Goal: Register for event/course

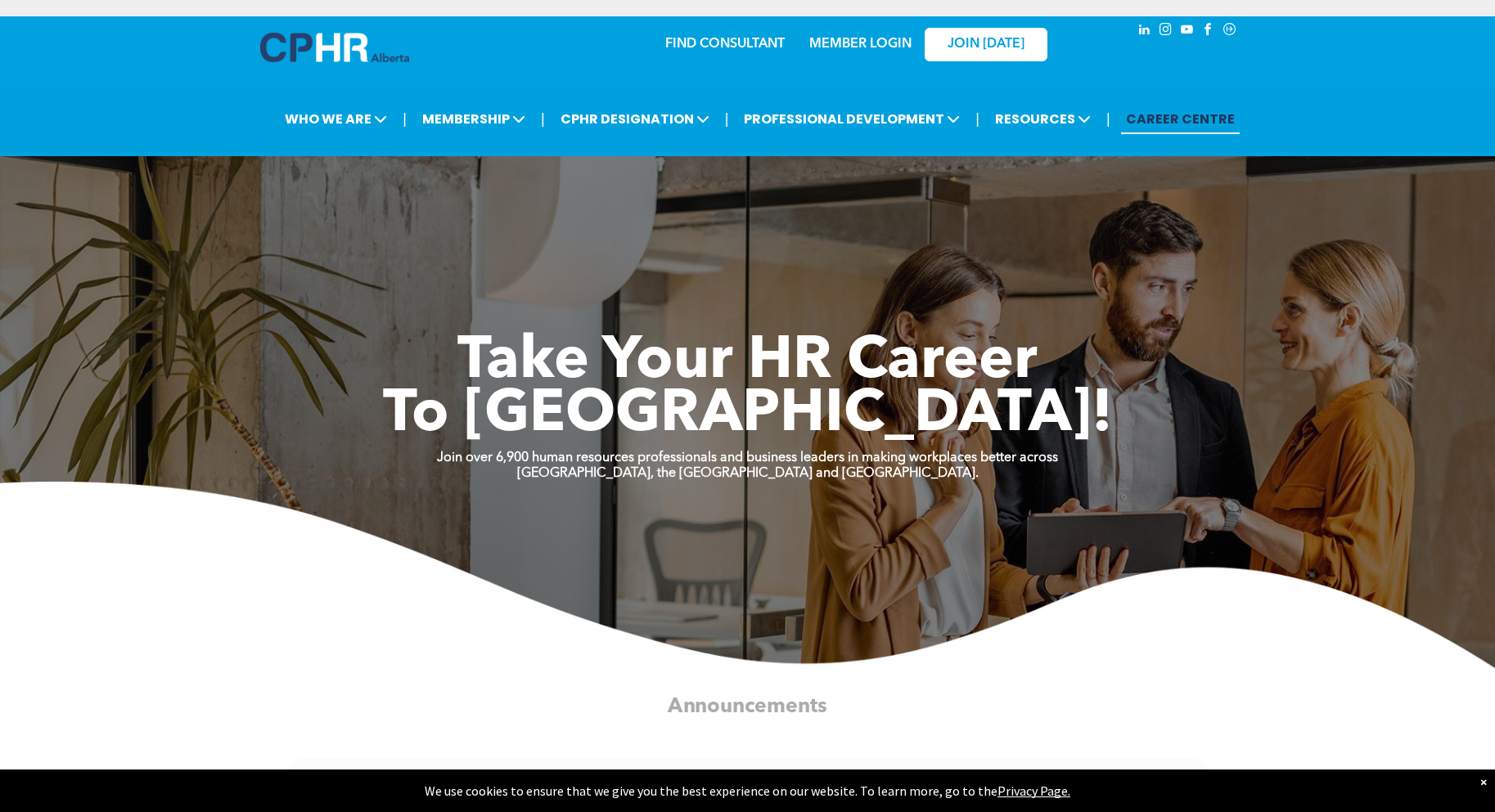
click at [839, 38] on link "MEMBER LOGIN" at bounding box center [860, 44] width 102 height 14
click at [851, 39] on link "MEMBER LOGIN" at bounding box center [860, 44] width 102 height 14
click at [732, 41] on link "FIND CONSULTANT" at bounding box center [725, 44] width 120 height 14
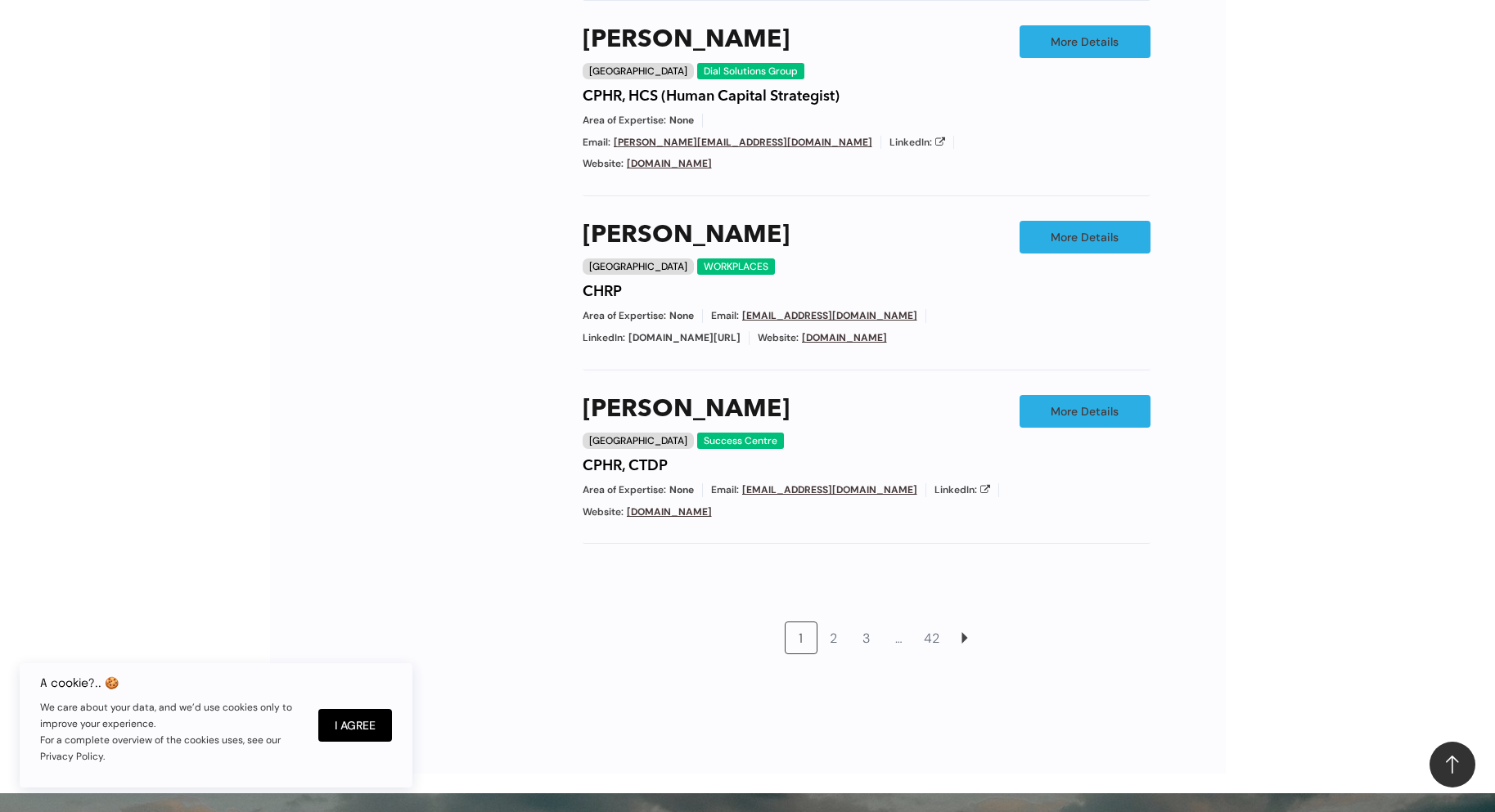
scroll to position [1391, 0]
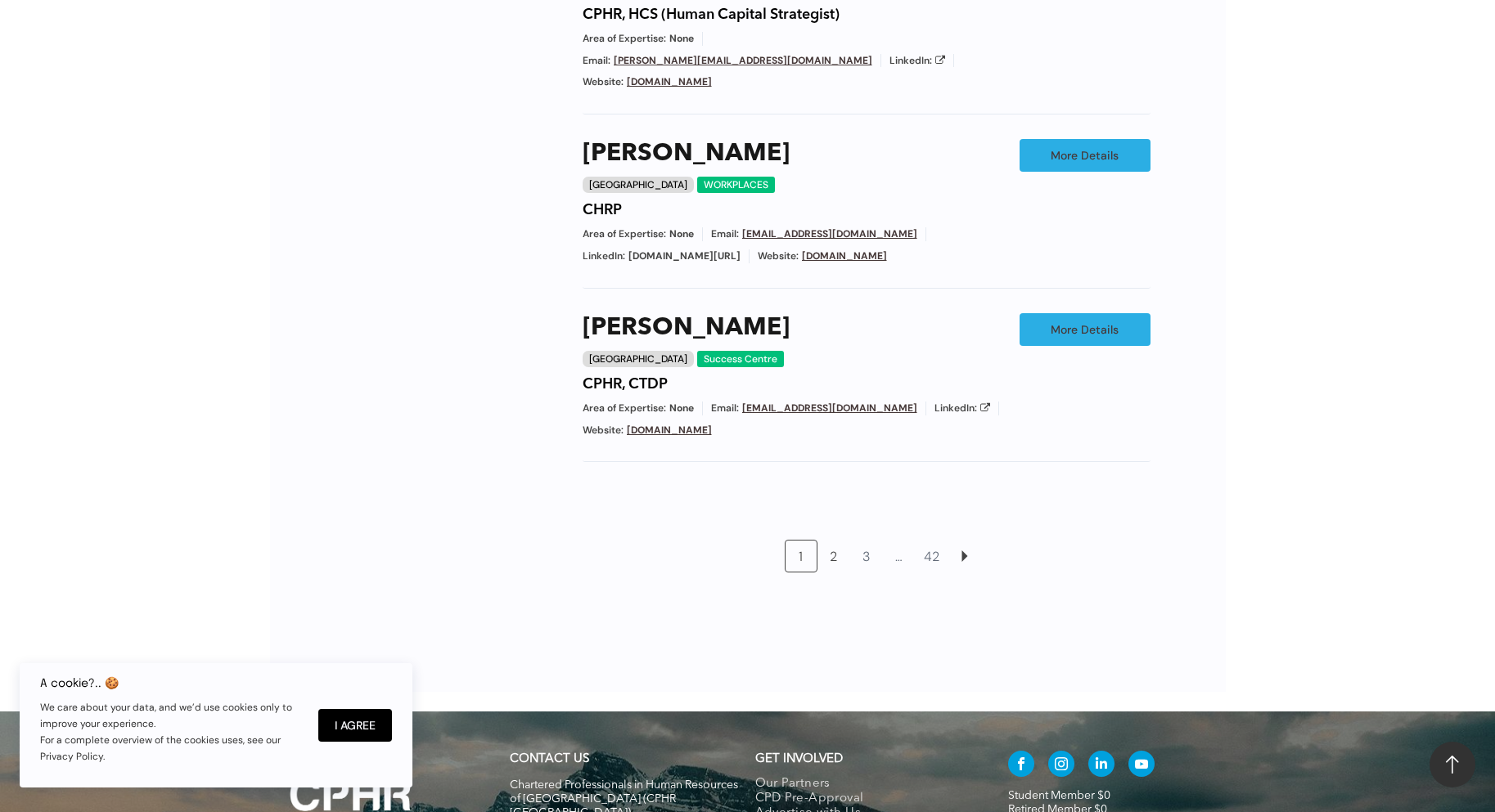
click at [836, 541] on link "2" at bounding box center [834, 556] width 31 height 31
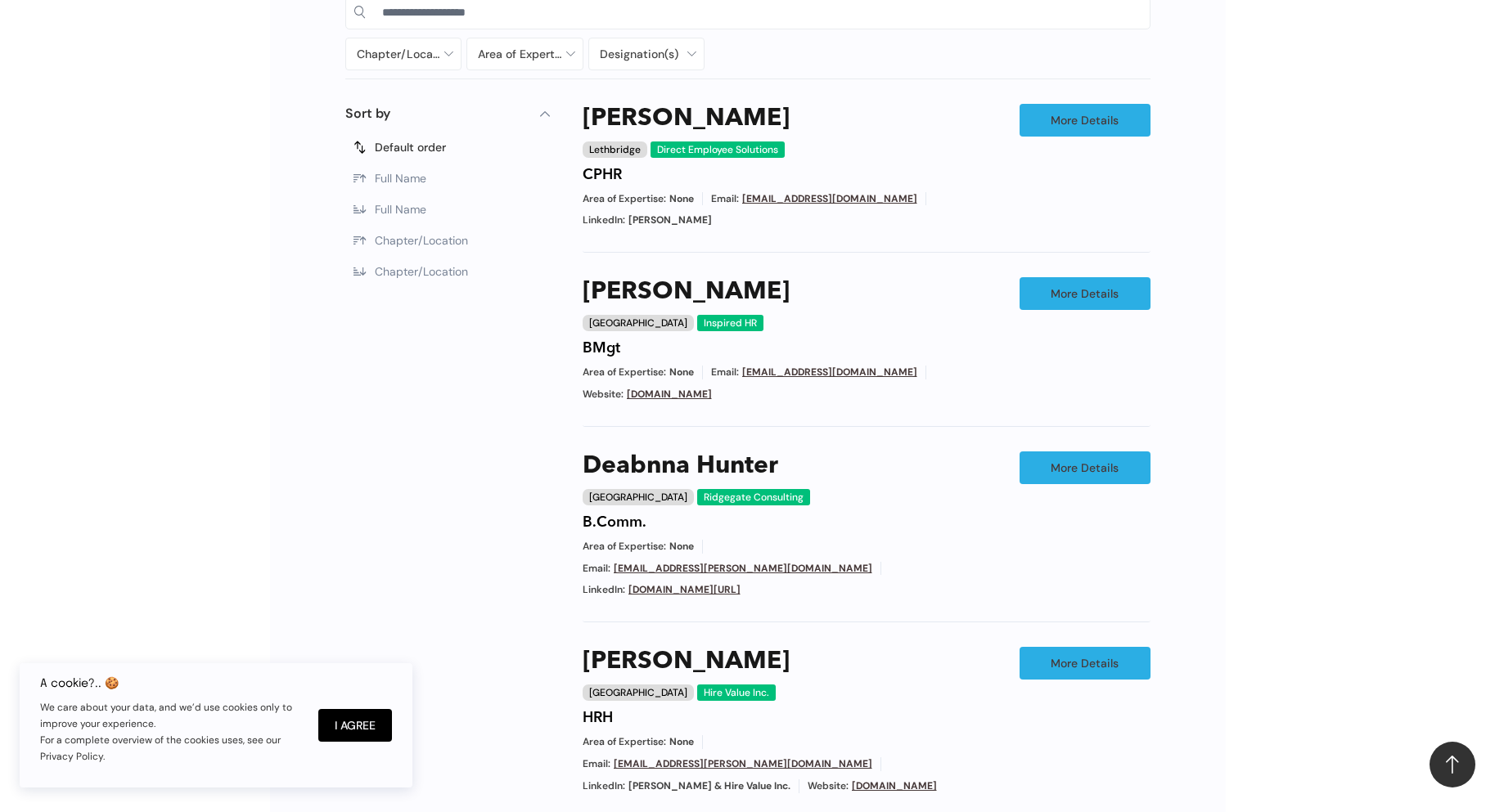
scroll to position [590, 0]
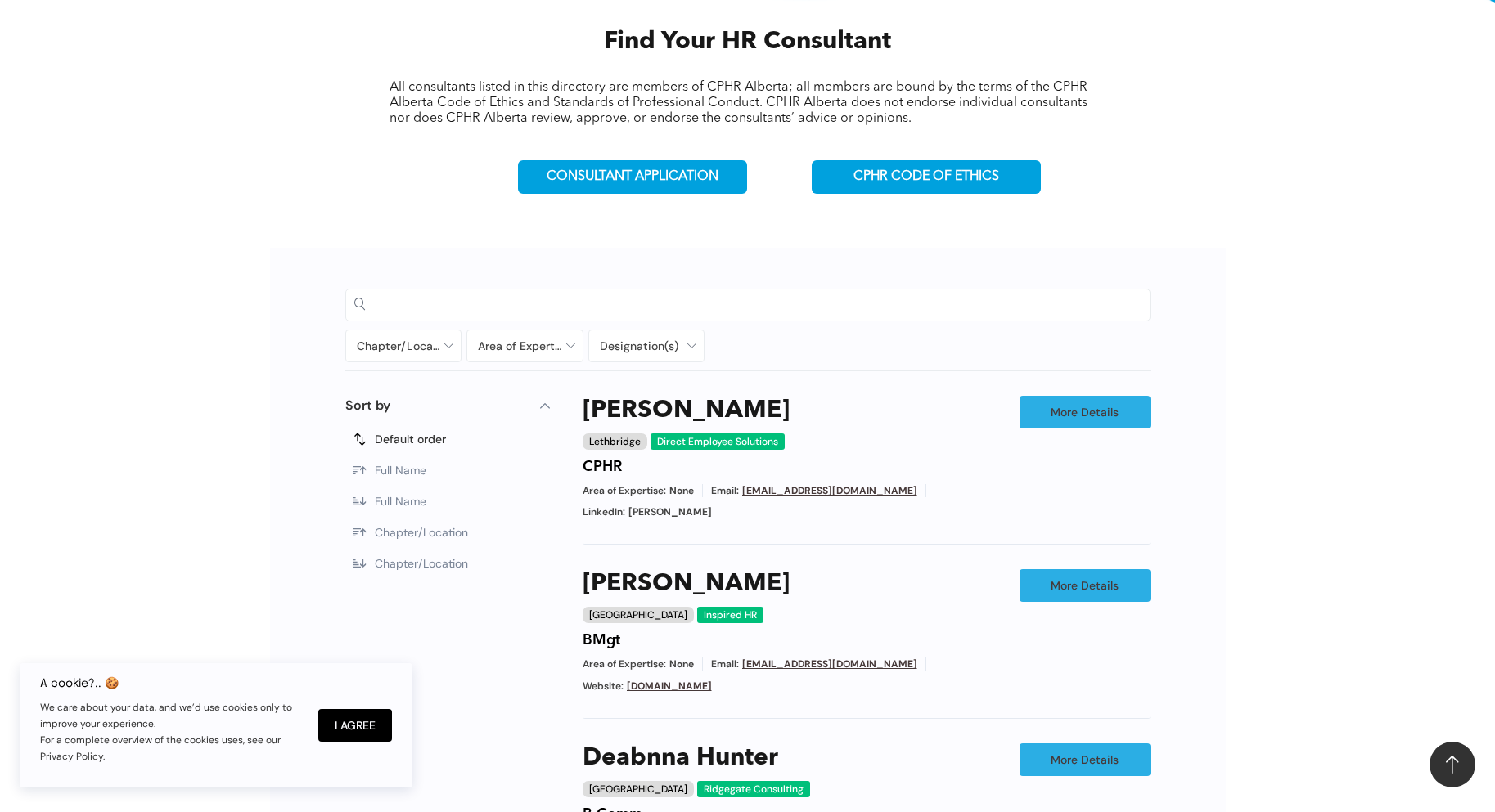
click at [425, 302] on input at bounding box center [762, 304] width 759 height 24
click at [445, 348] on div at bounding box center [404, 346] width 115 height 31
click at [370, 505] on div at bounding box center [365, 510] width 12 height 12
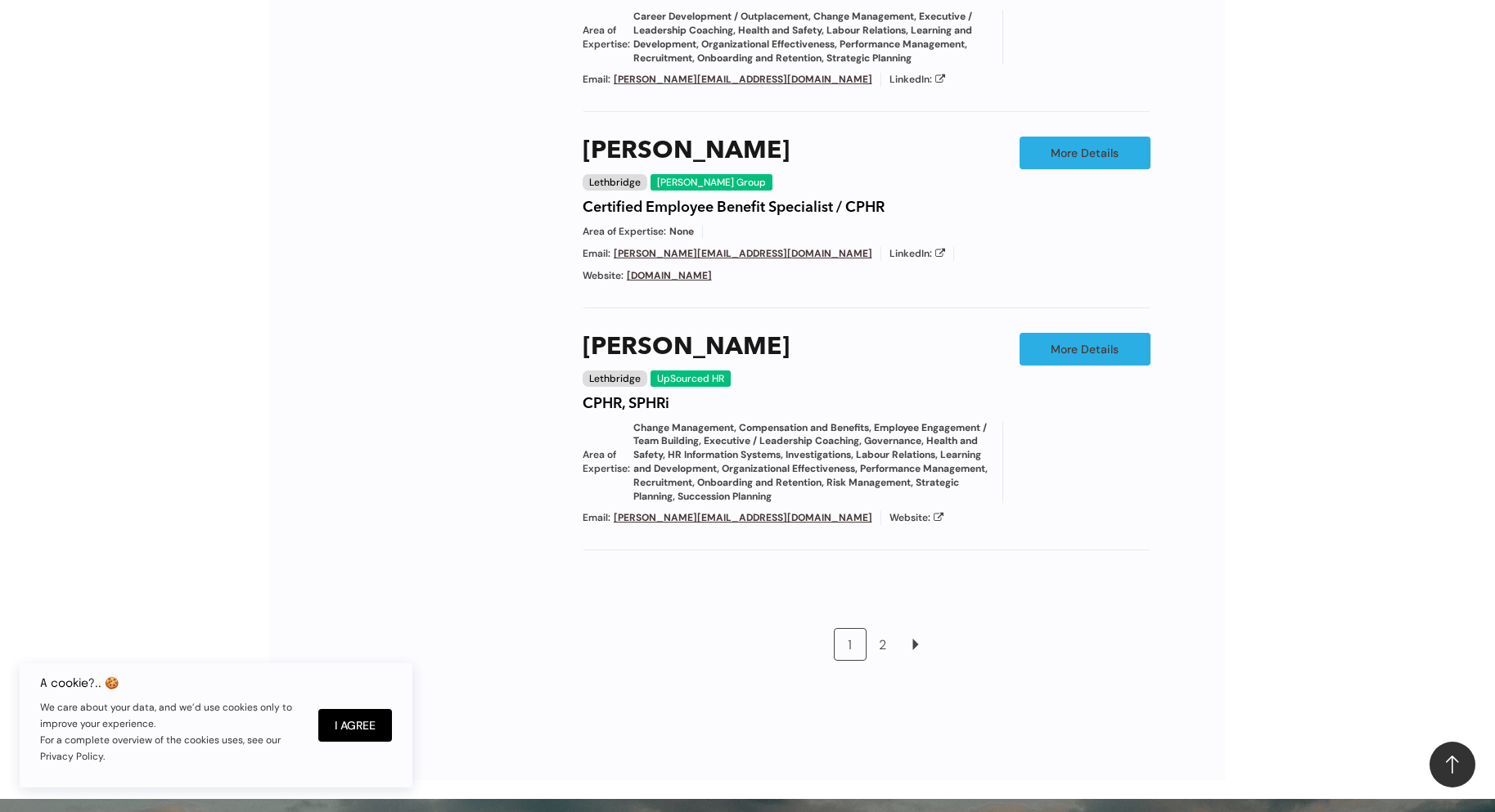
drag, startPoint x: 883, startPoint y: 597, endPoint x: 900, endPoint y: 565, distance: 36.2
click at [883, 629] on link "2" at bounding box center [883, 644] width 31 height 31
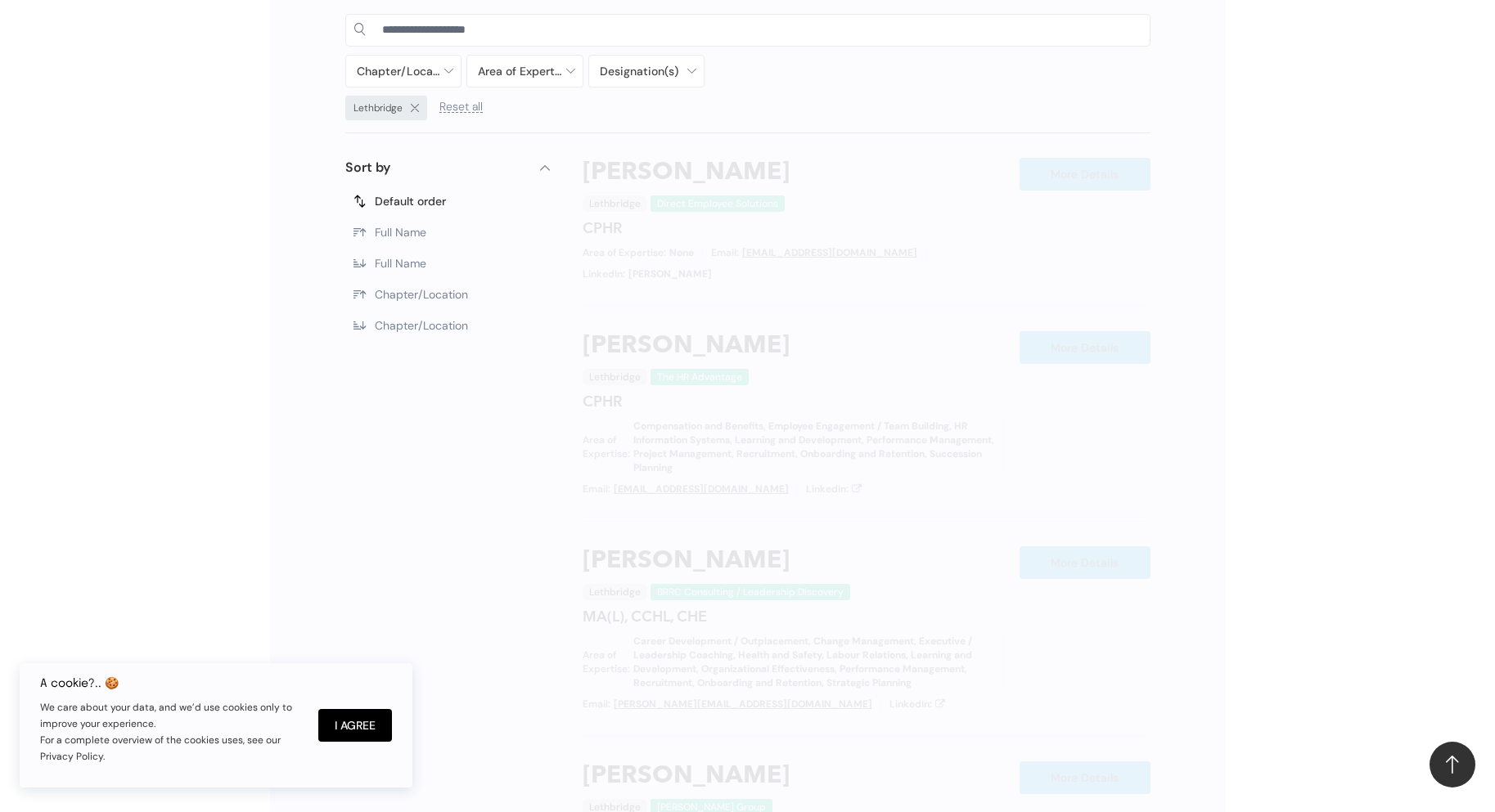
scroll to position [836, 0]
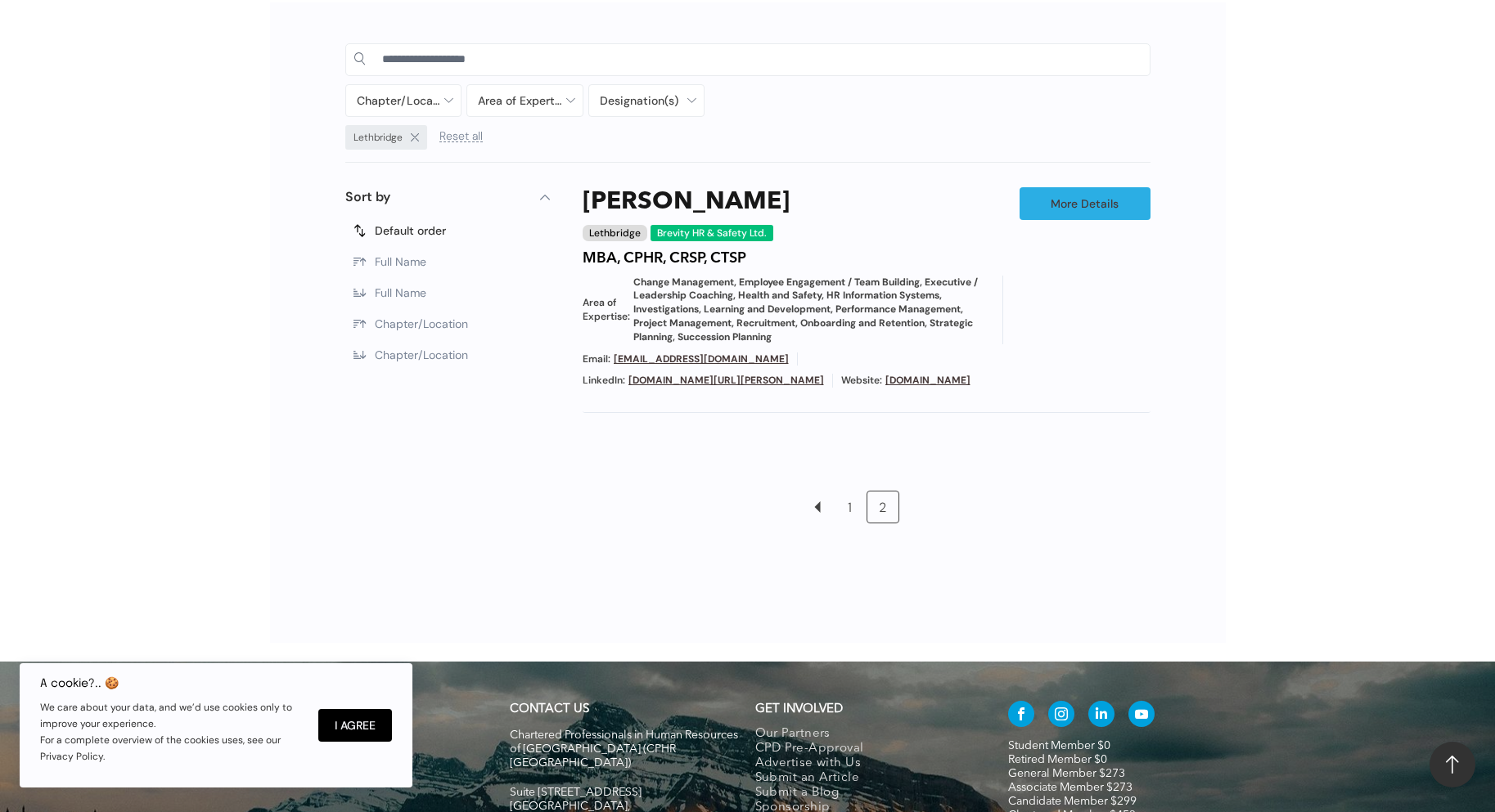
click at [850, 498] on link "1" at bounding box center [850, 507] width 31 height 31
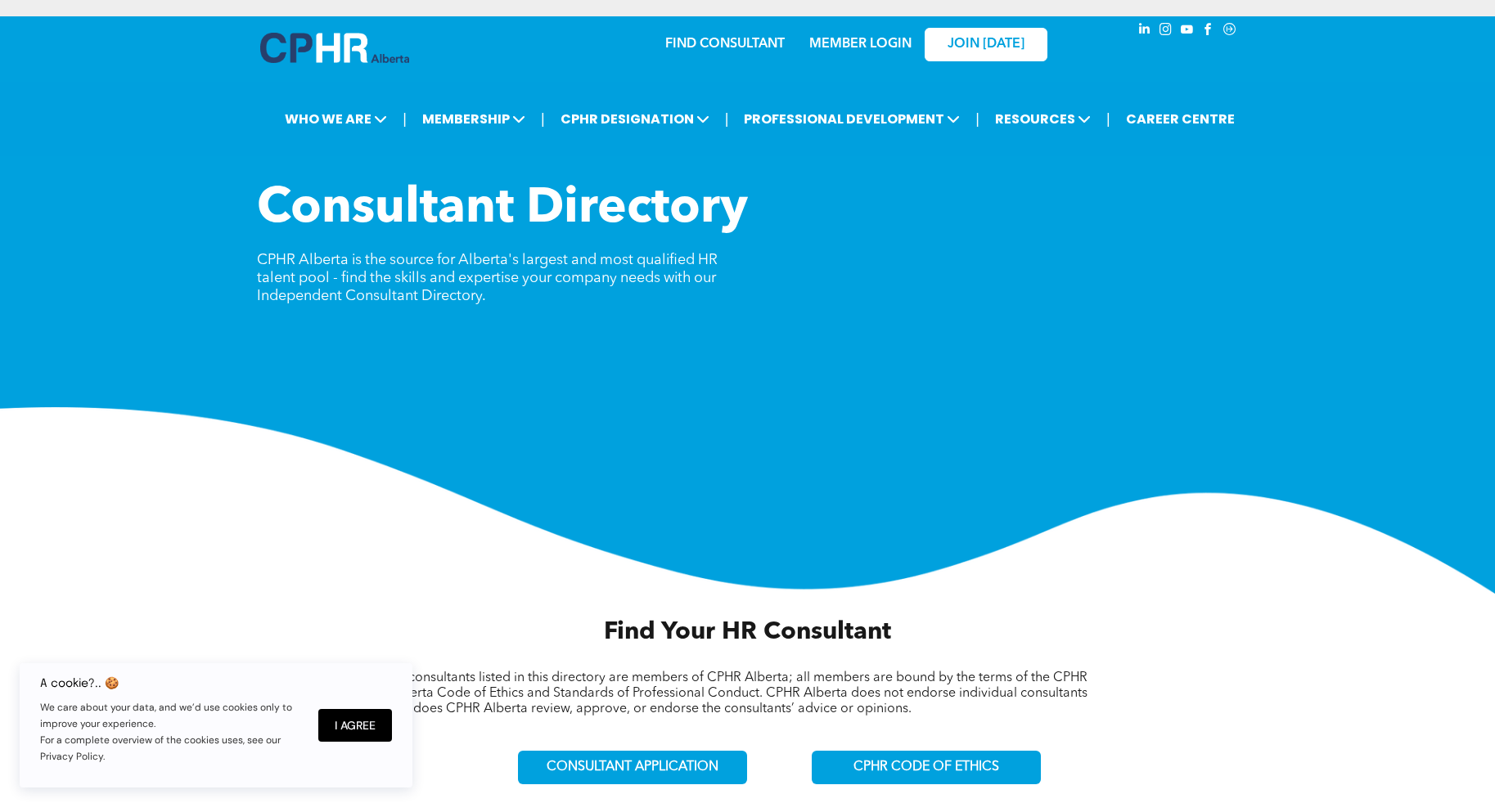
click at [839, 41] on link "MEMBER LOGIN" at bounding box center [860, 44] width 102 height 14
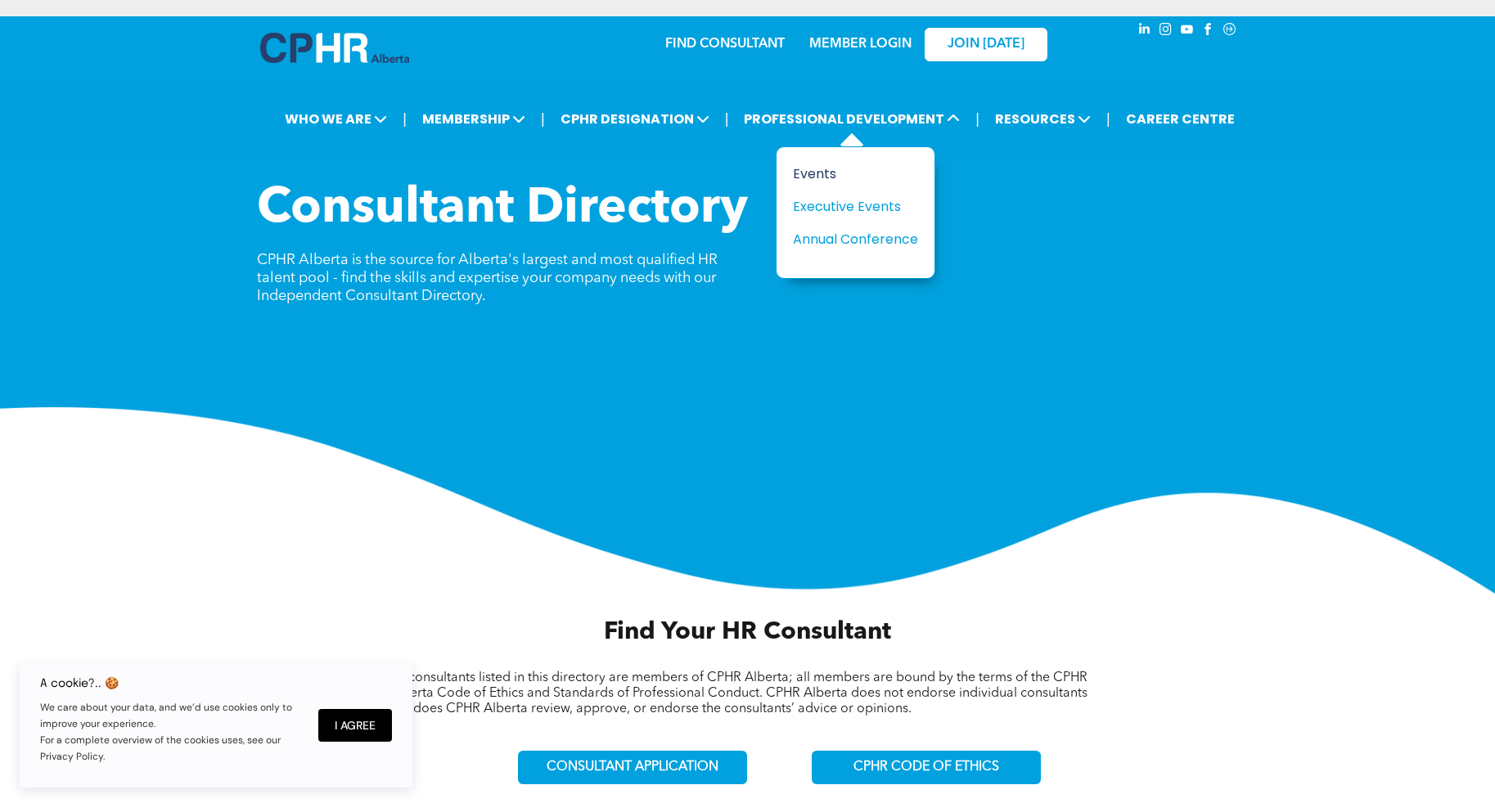
click at [810, 169] on div "Events" at bounding box center [849, 174] width 113 height 21
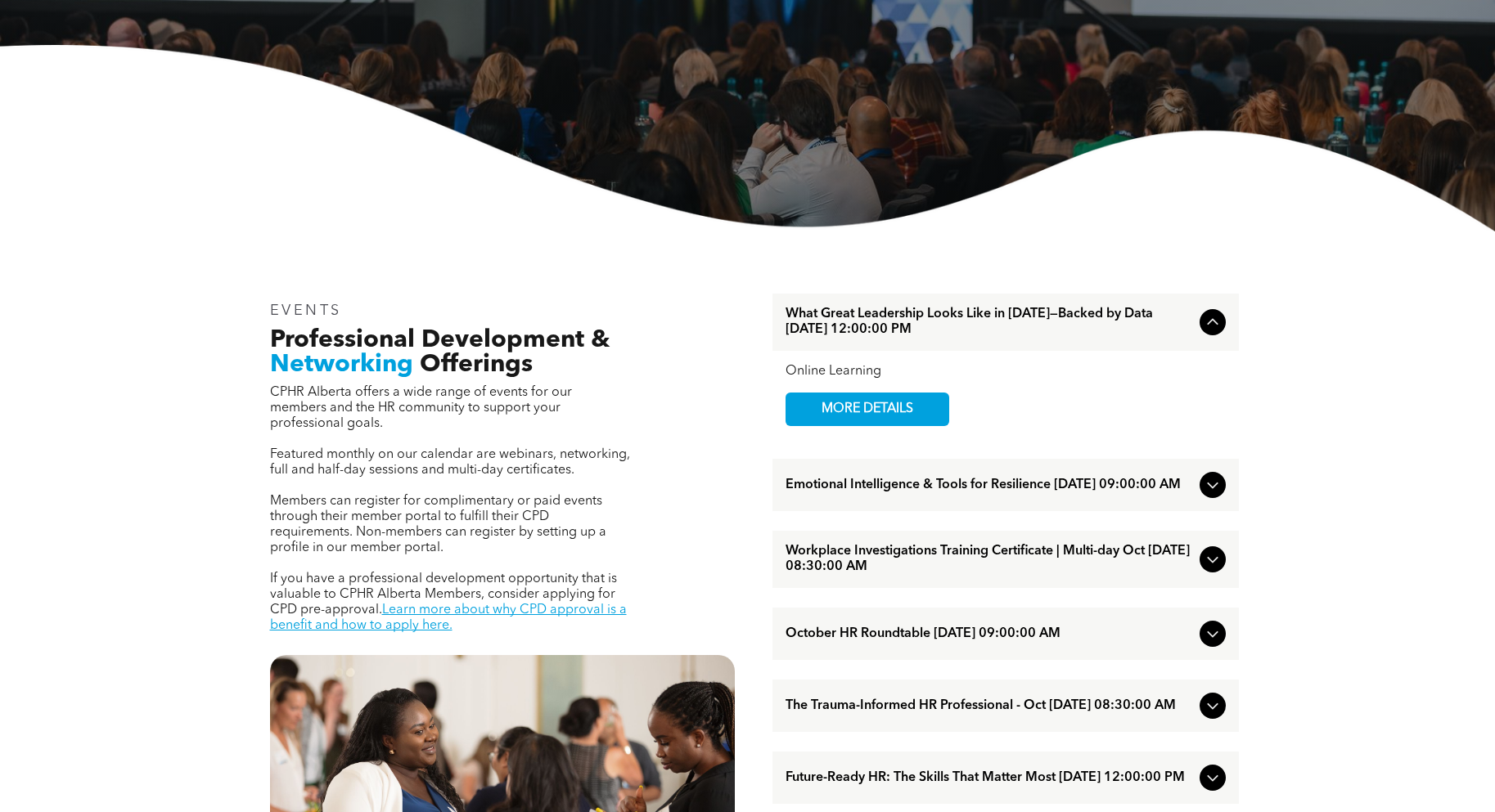
scroll to position [409, 0]
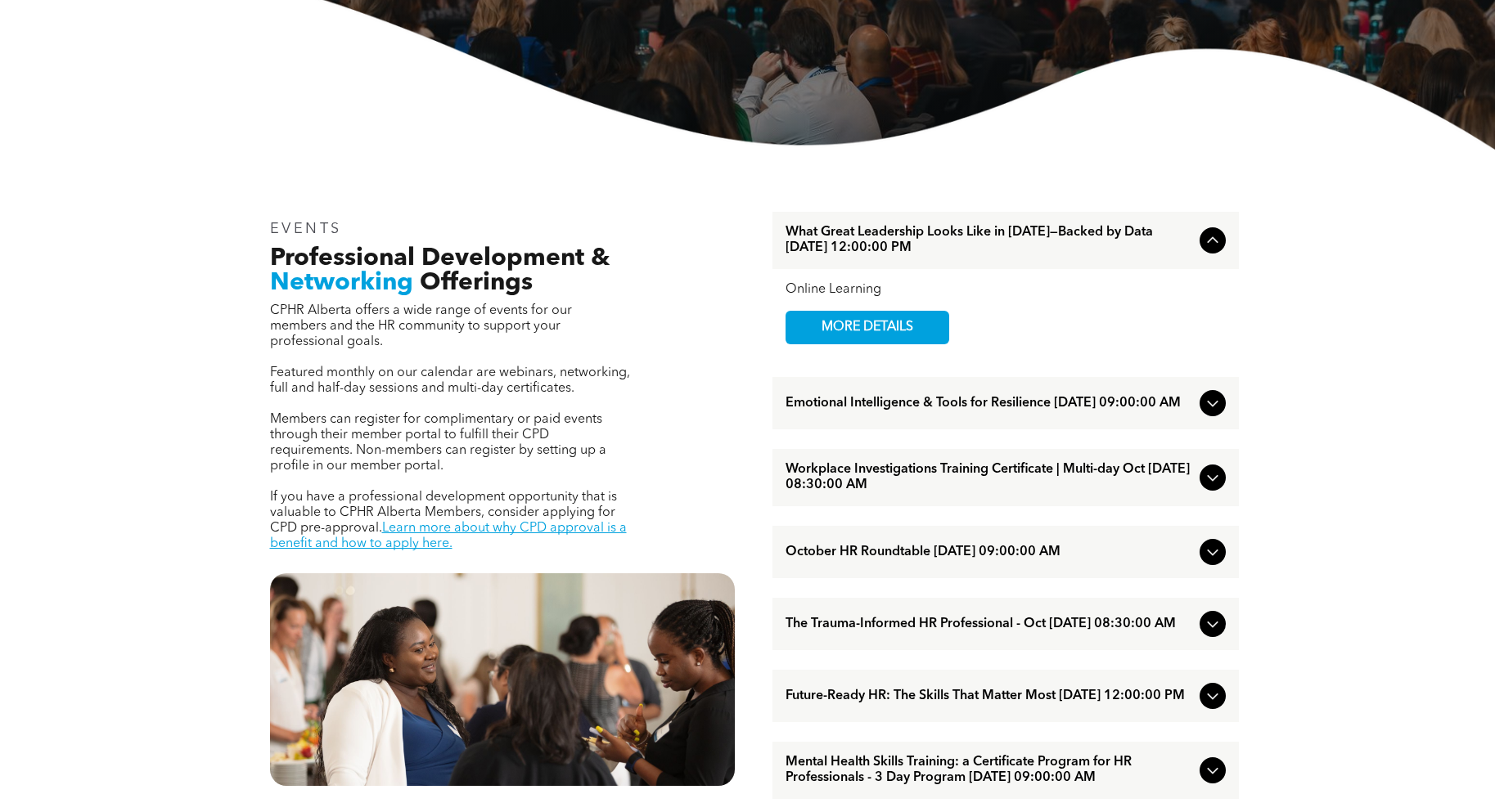
click at [978, 398] on span "Emotional Intelligence & Tools for Resilience [DATE] 09:00:00 AM" at bounding box center [989, 403] width 408 height 15
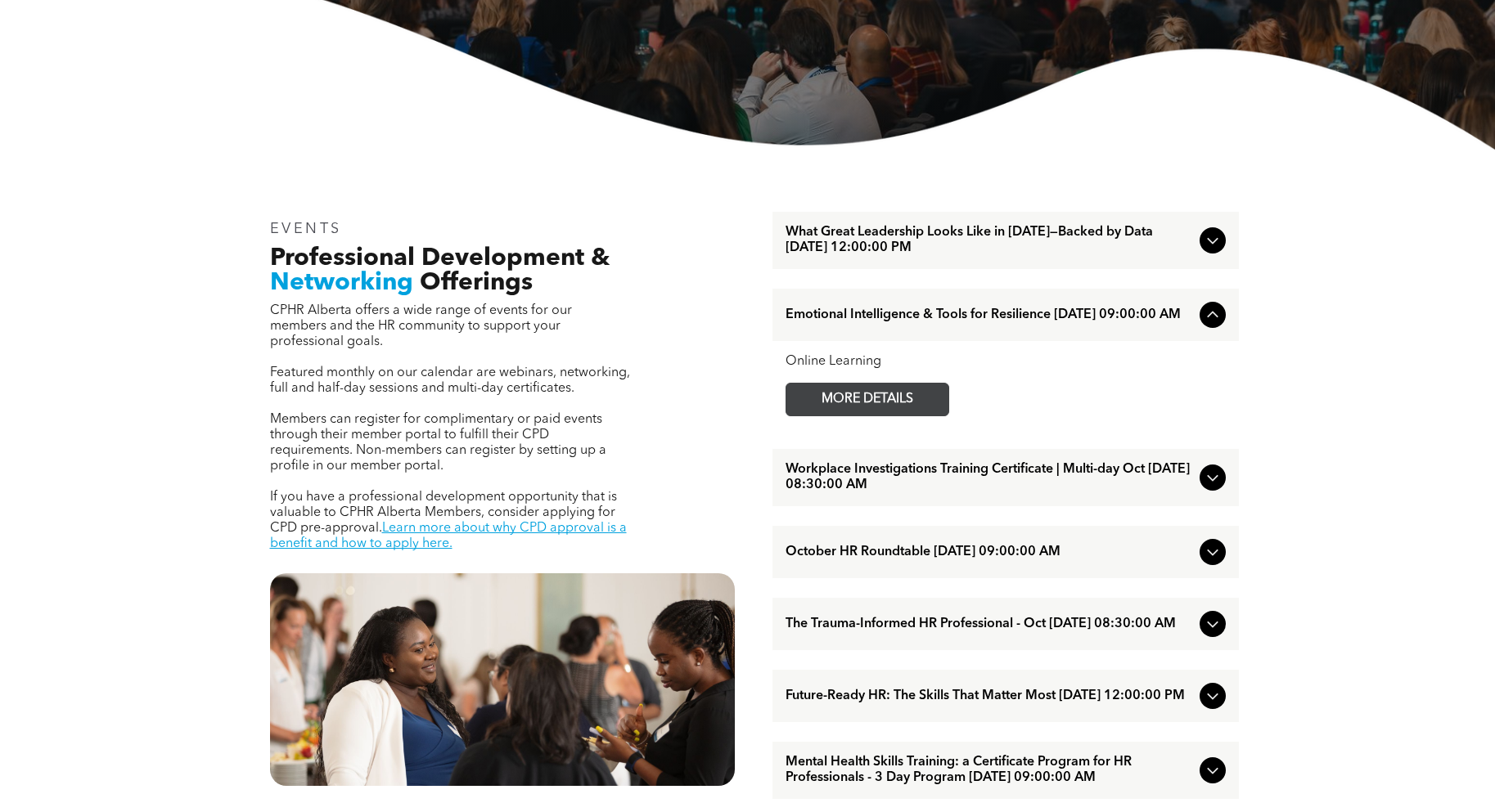
click at [896, 403] on span "MORE DETAILS" at bounding box center [867, 399] width 129 height 32
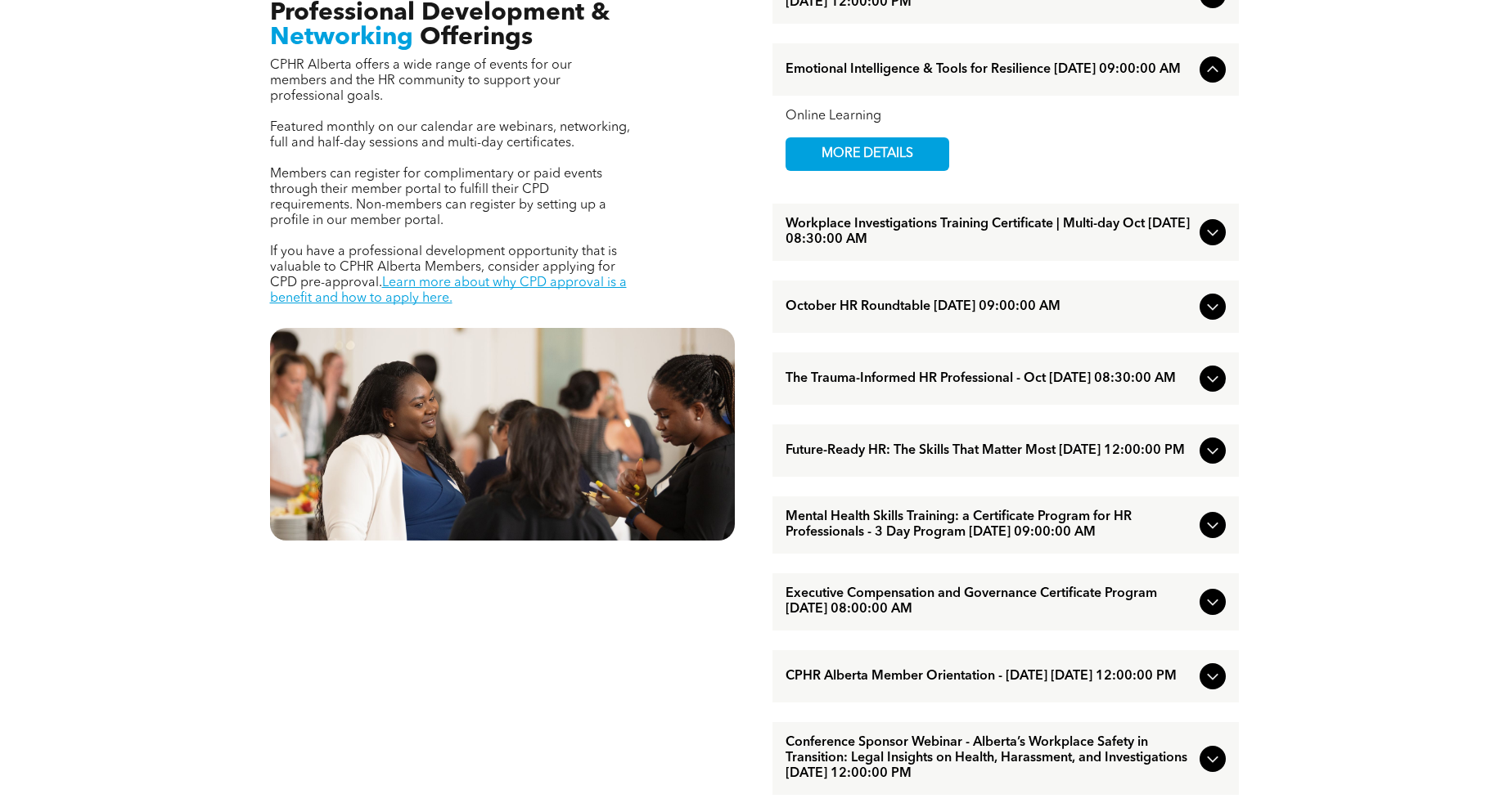
scroll to position [736, 0]
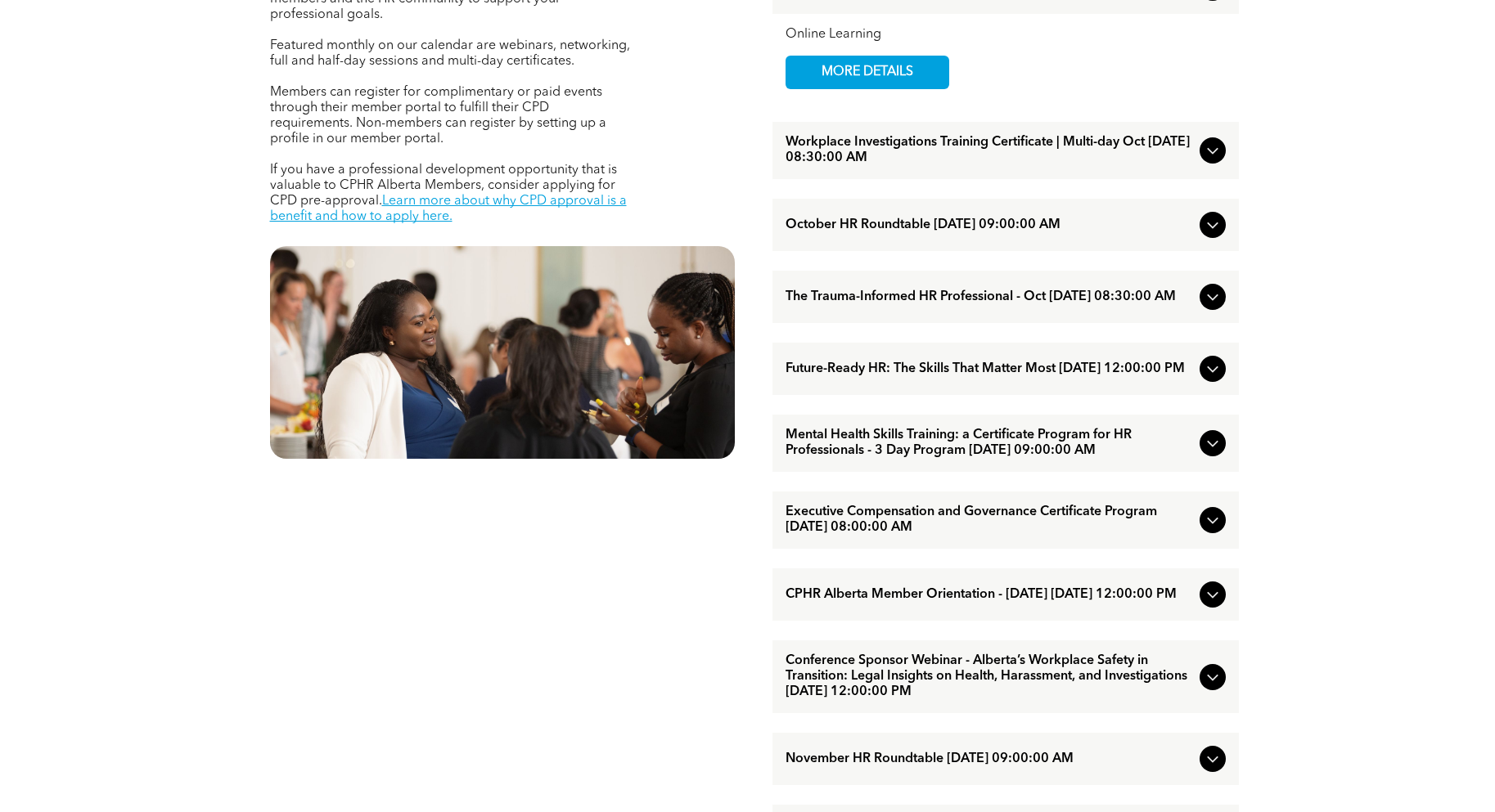
click at [891, 297] on span "The Trauma-Informed HR Professional - Oct [DATE] 08:30:00 AM" at bounding box center [989, 297] width 408 height 15
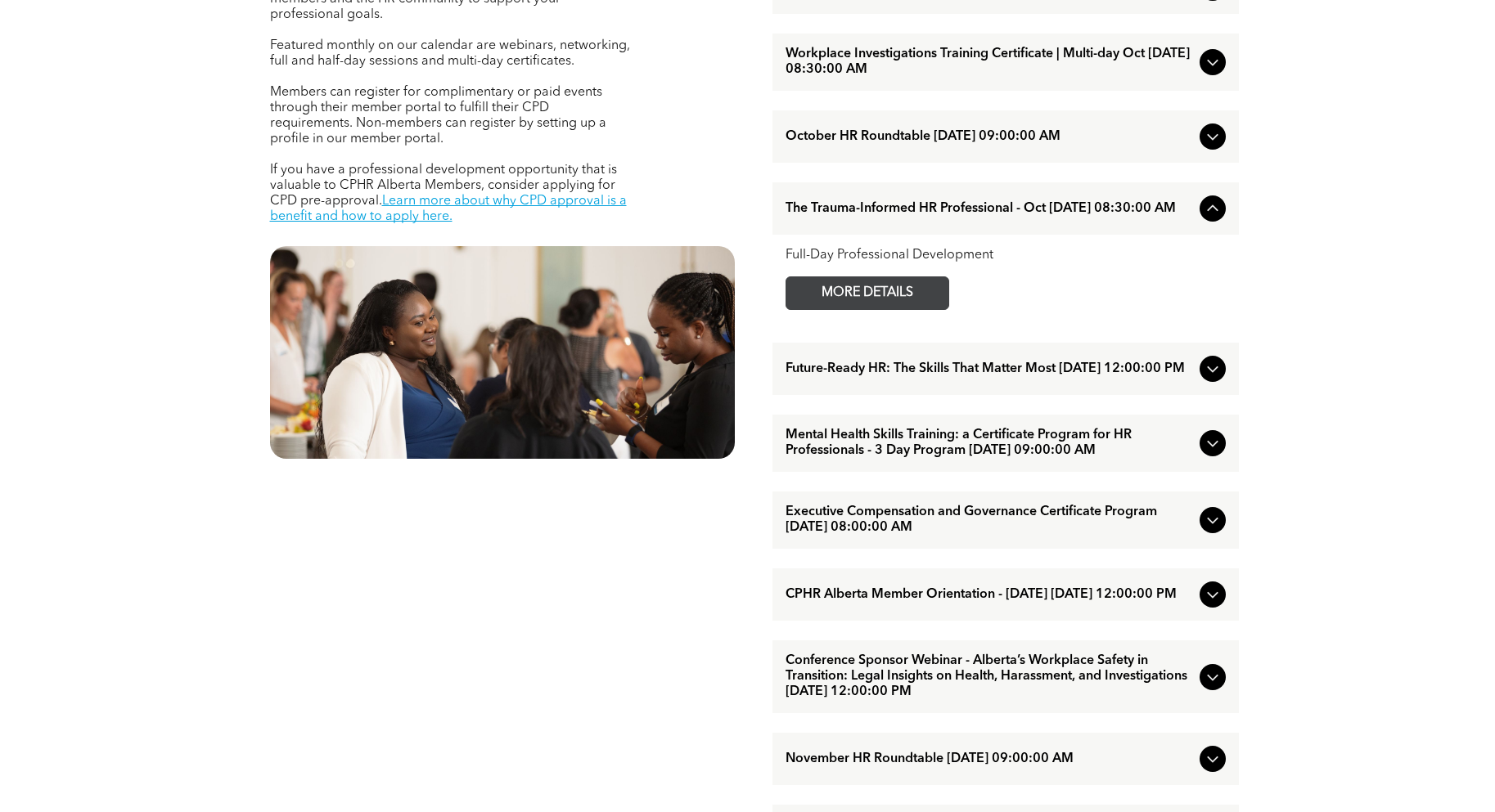
click at [859, 305] on span "MORE DETAILS" at bounding box center [867, 293] width 129 height 32
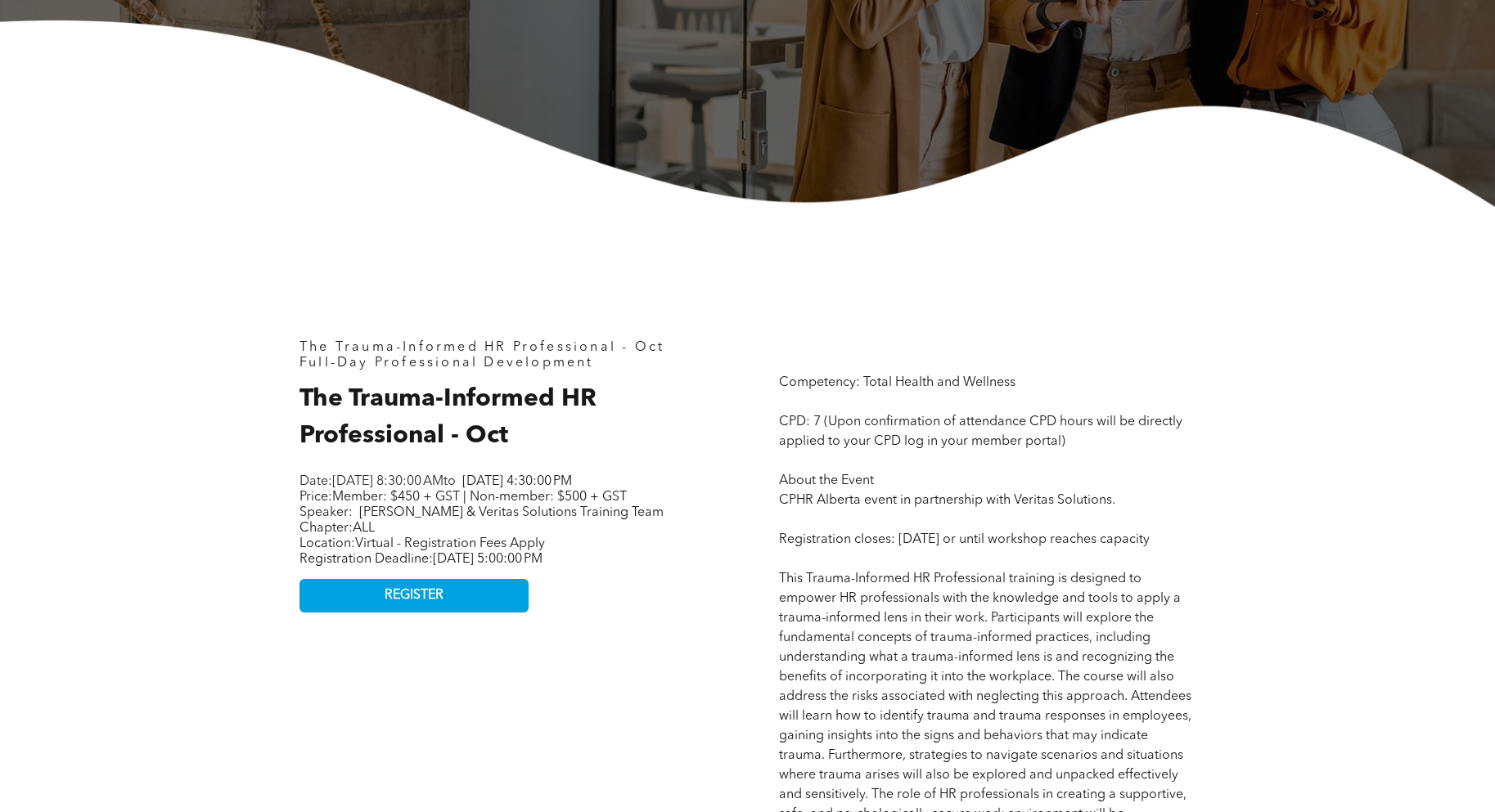
scroll to position [491, 0]
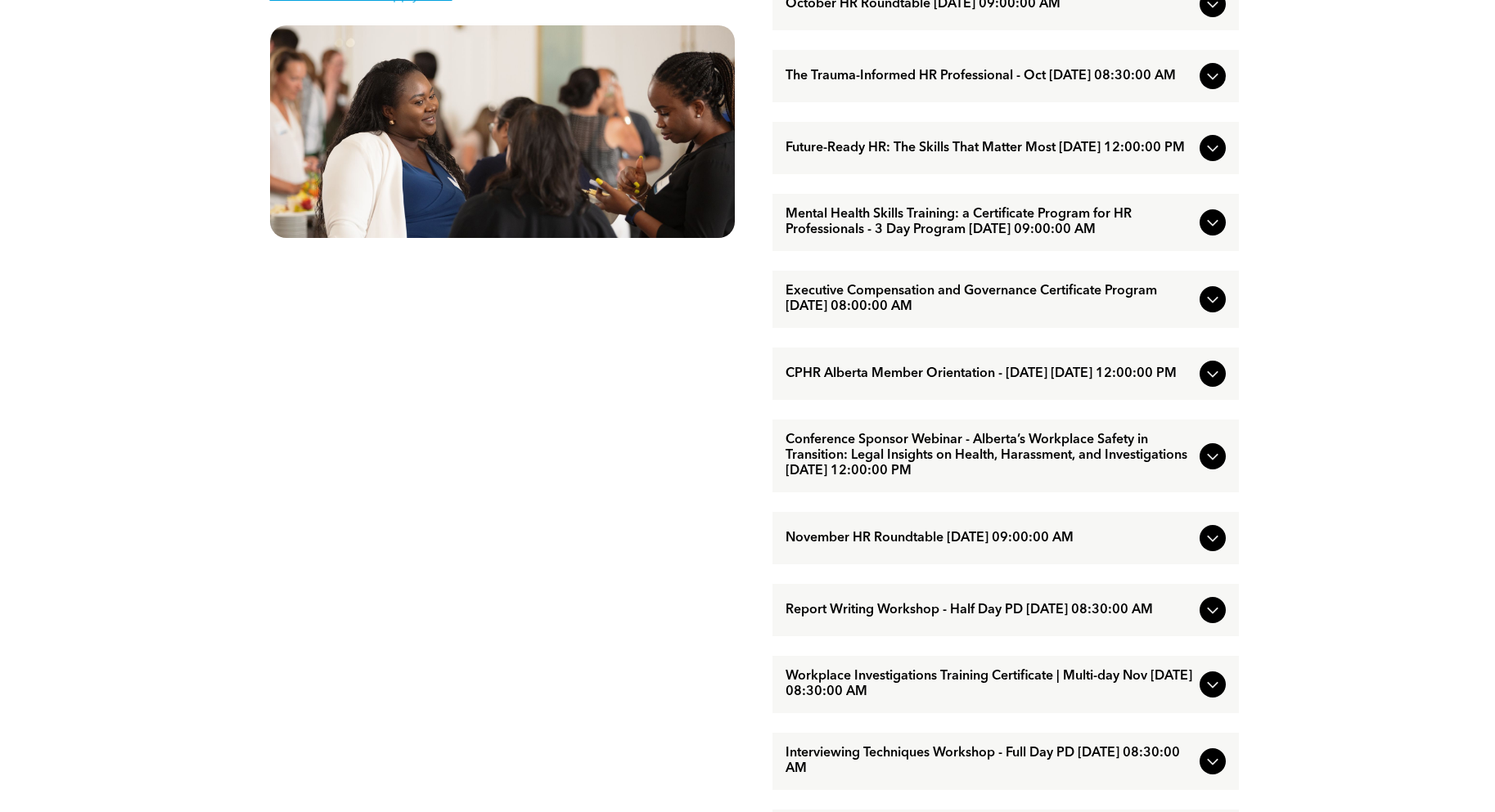
scroll to position [981, 0]
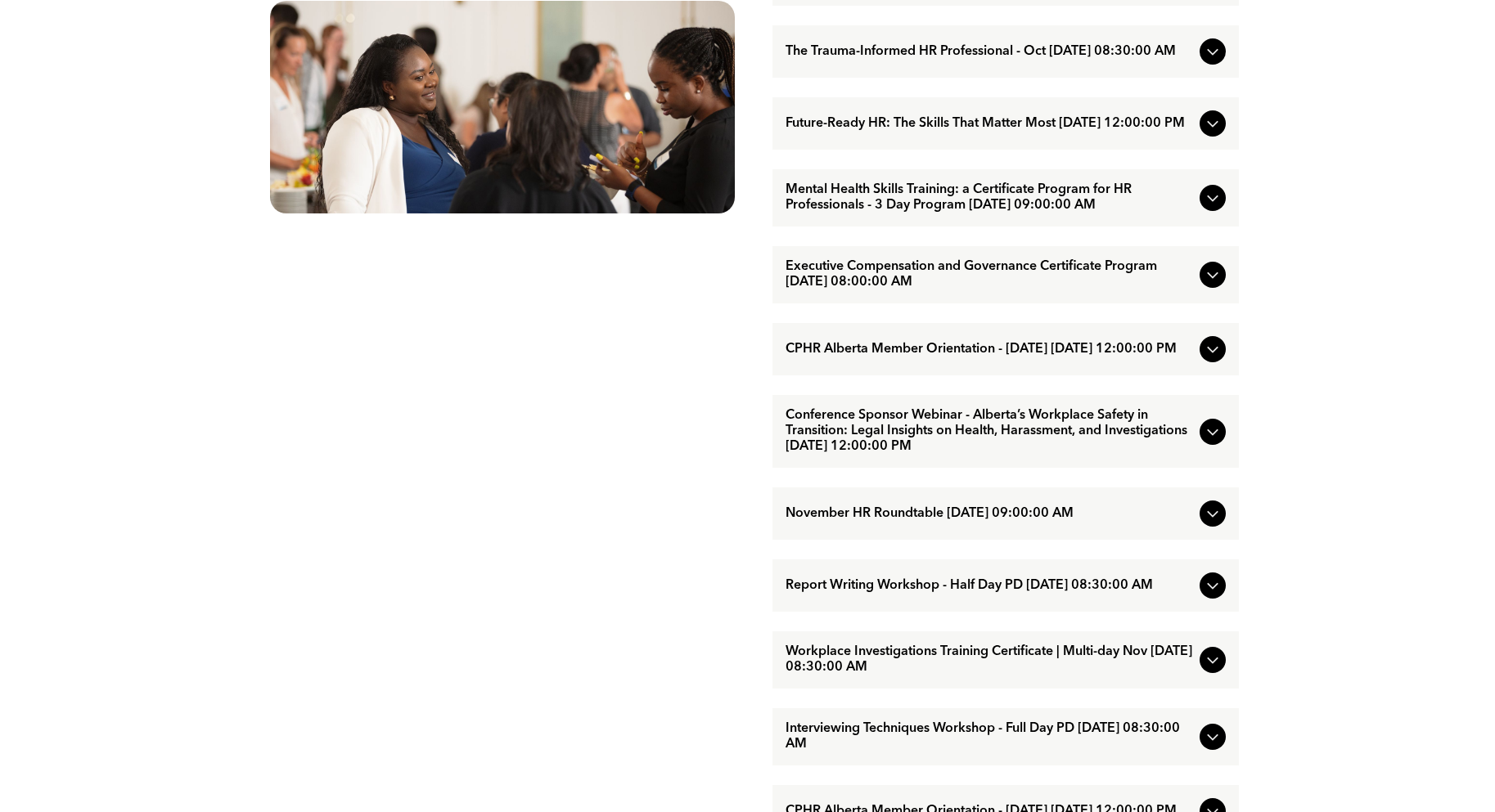
click at [913, 442] on span "Conference Sponsor Webinar - Alberta’s Workplace Safety in Transition: Legal In…" at bounding box center [989, 432] width 408 height 47
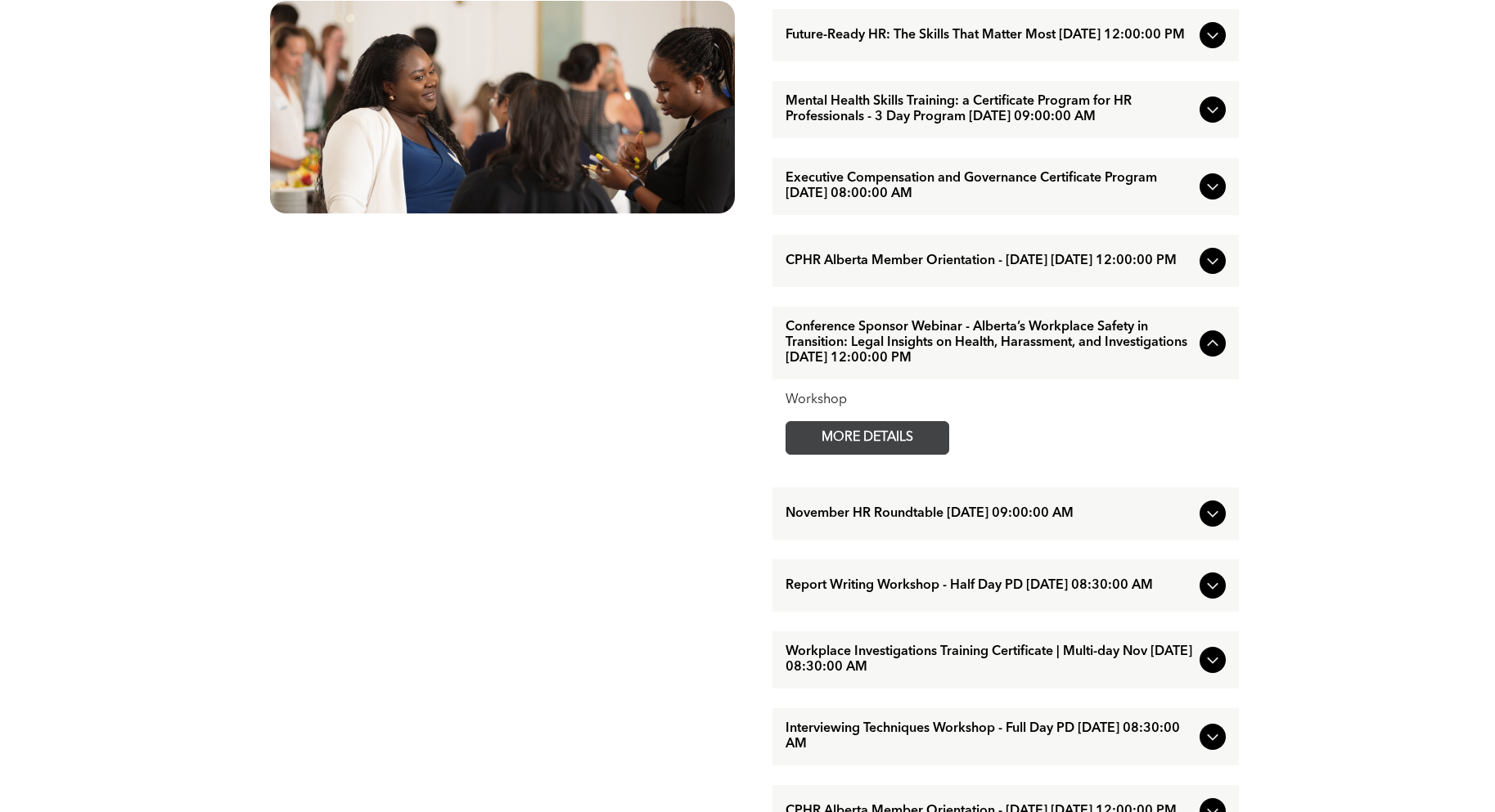
click at [887, 450] on span "MORE DETAILS" at bounding box center [867, 437] width 129 height 32
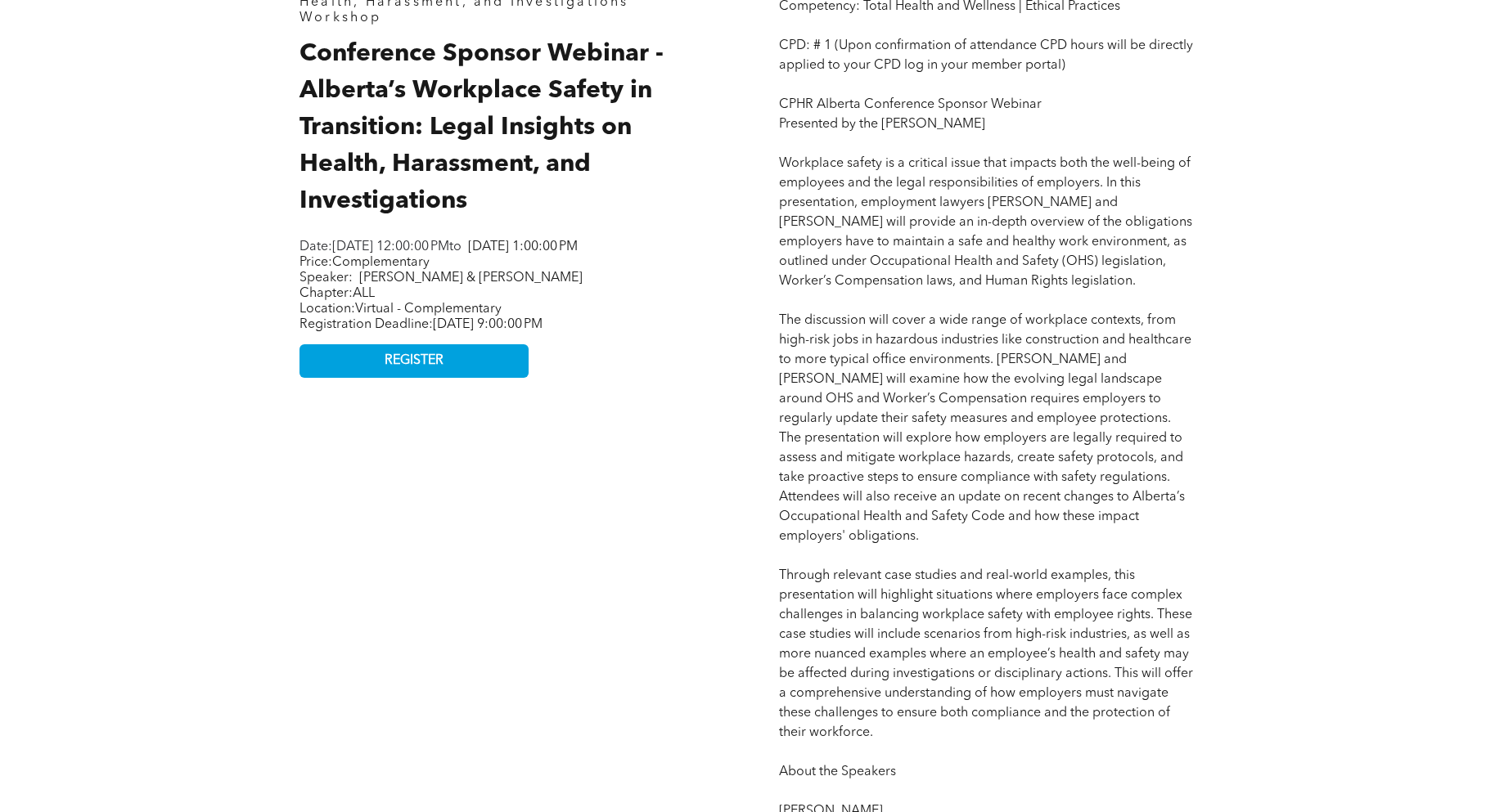
scroll to position [899, 0]
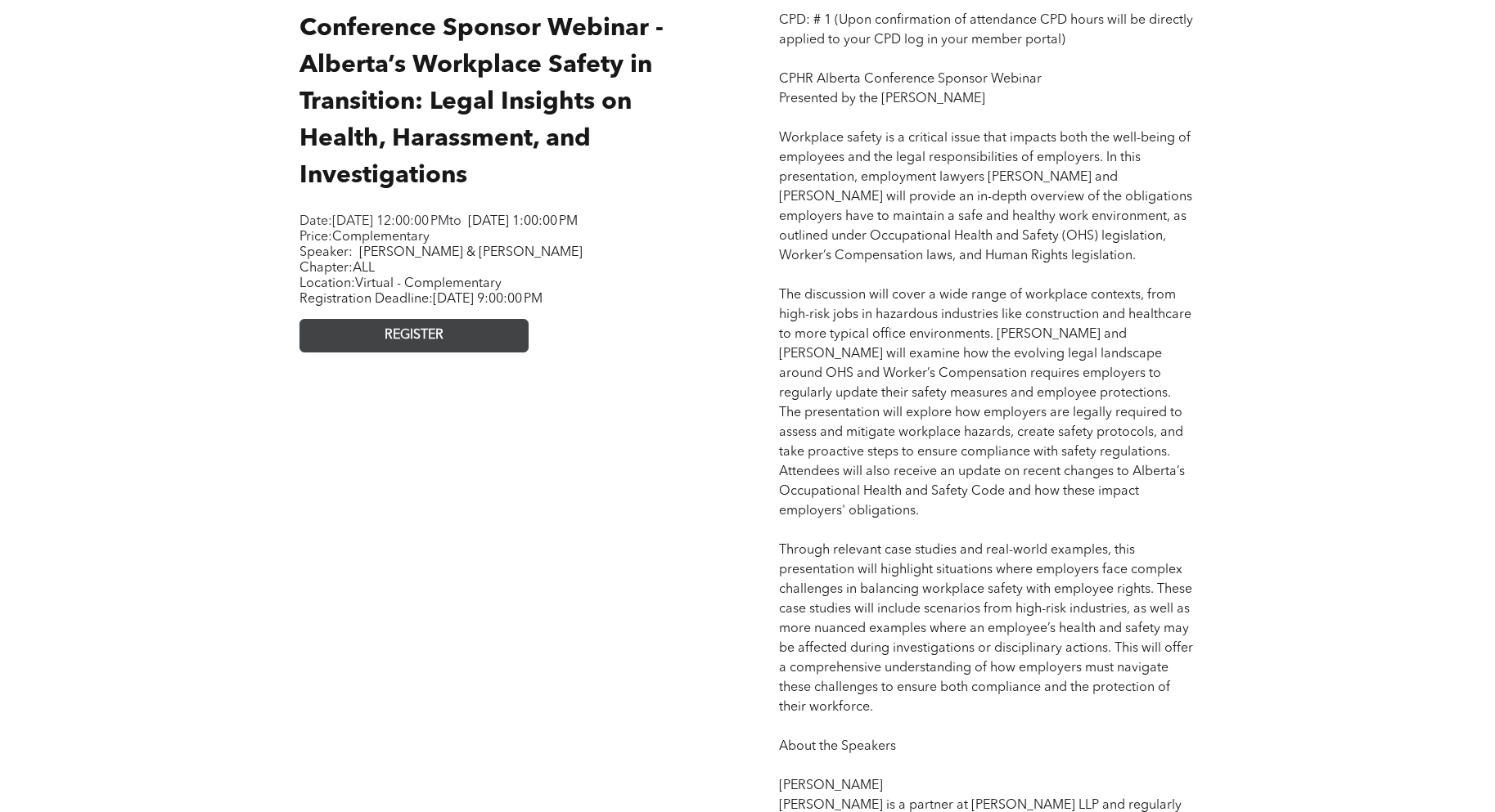
click at [371, 349] on link "REGISTER" at bounding box center [414, 335] width 229 height 33
